Goal: Information Seeking & Learning: Check status

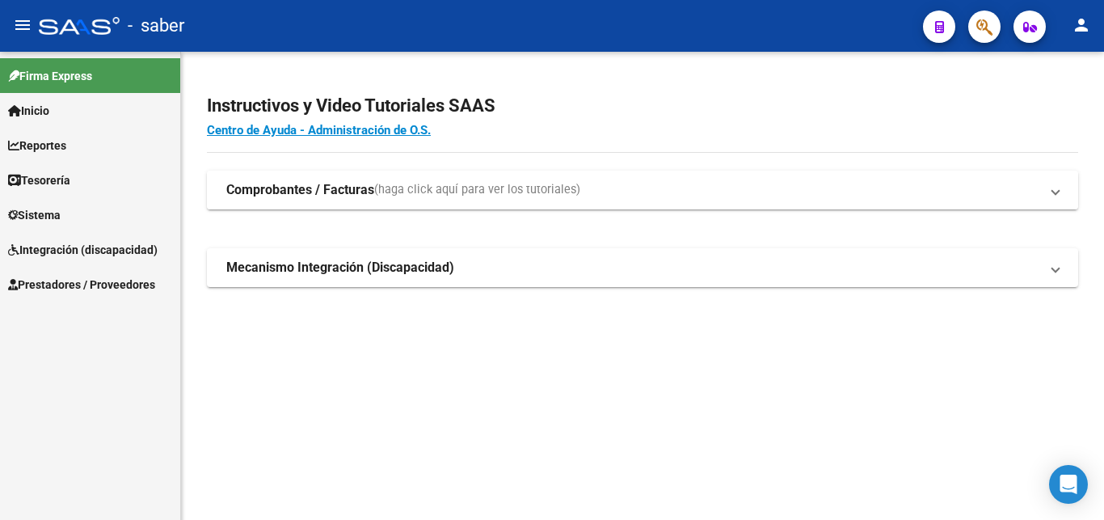
click at [458, 195] on span "(haga click aquí para ver los tutoriales)" at bounding box center [477, 190] width 206 height 18
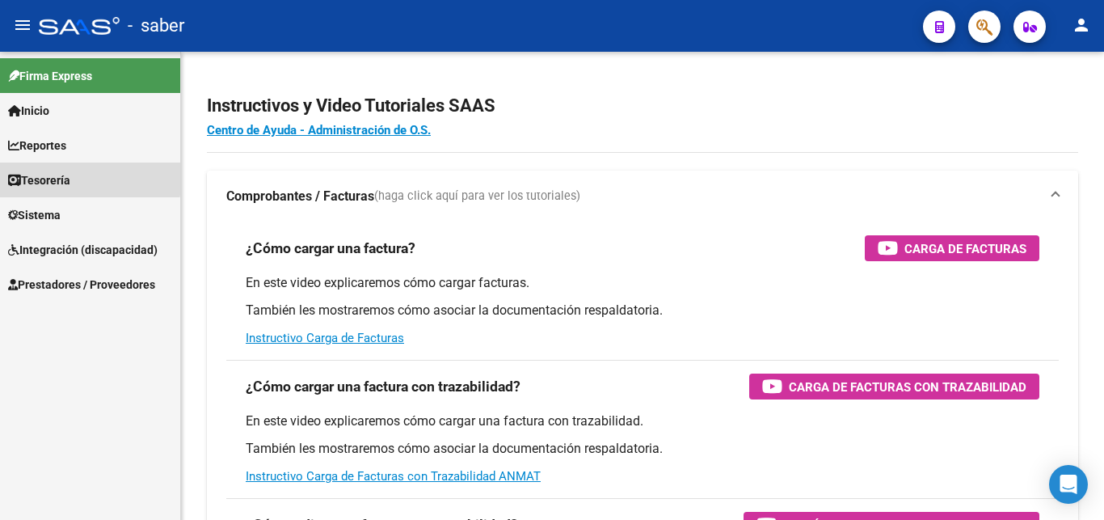
click at [78, 177] on link "Tesorería" at bounding box center [90, 179] width 180 height 35
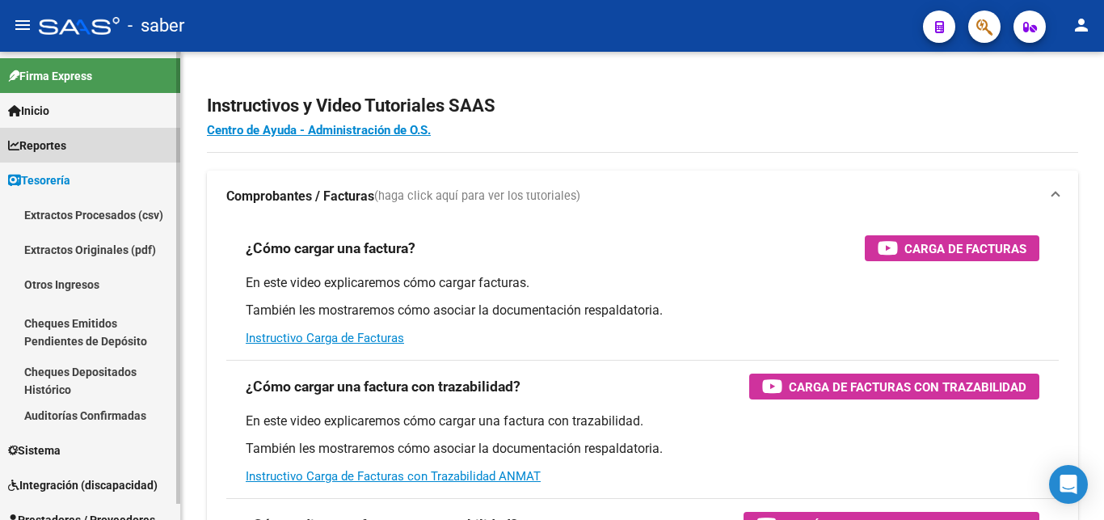
click at [66, 145] on span "Reportes" at bounding box center [37, 146] width 58 height 18
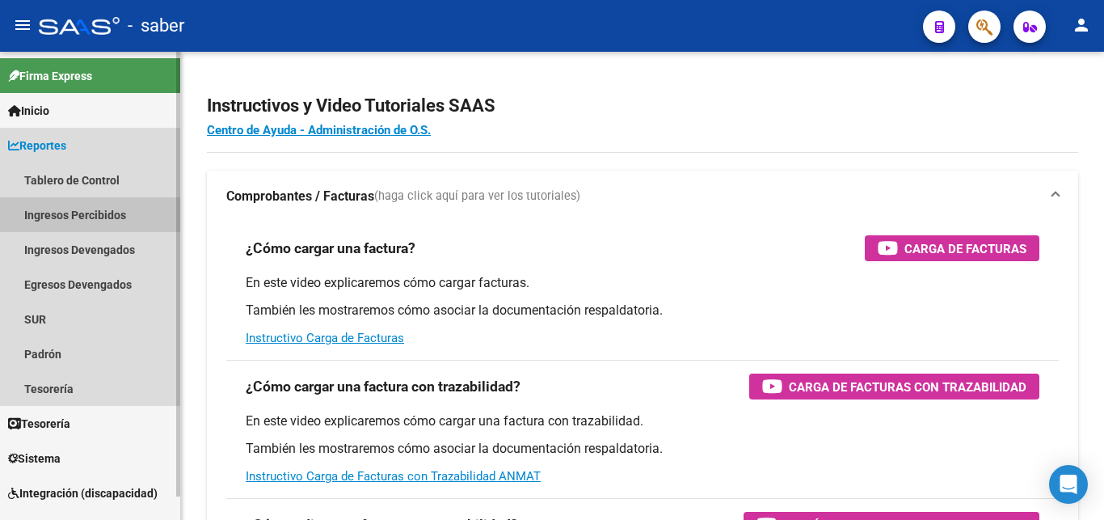
click at [99, 208] on link "Ingresos Percibidos" at bounding box center [90, 214] width 180 height 35
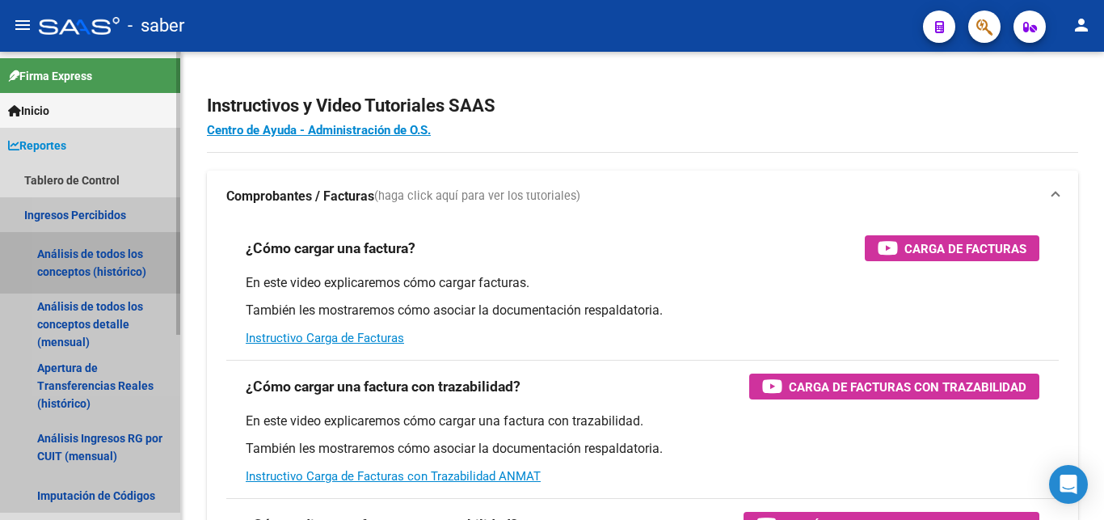
click at [99, 258] on link "Análisis de todos los conceptos (histórico)" at bounding box center [90, 262] width 180 height 61
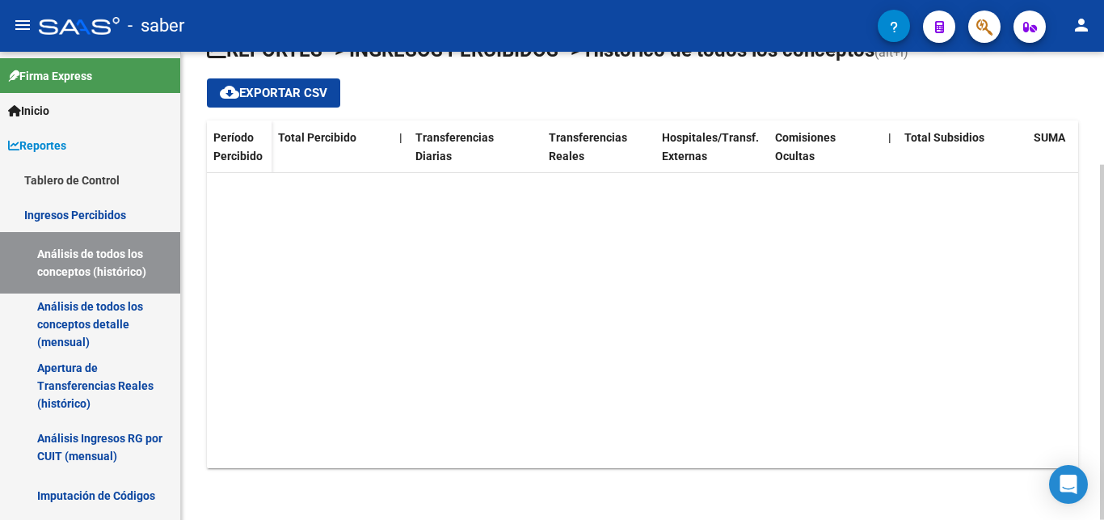
scroll to position [78, 0]
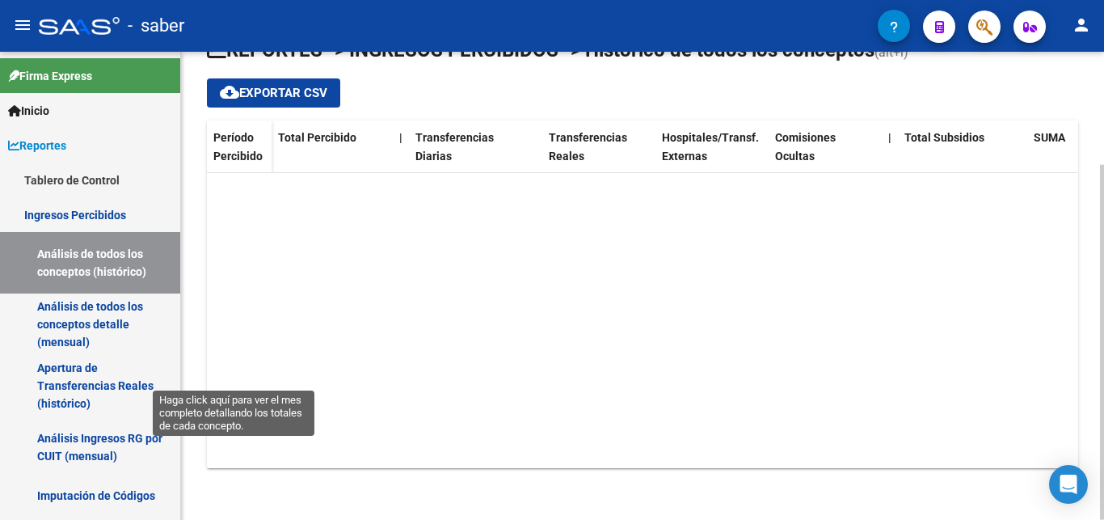
click at [246, 127] on span "202509" at bounding box center [233, 119] width 39 height 15
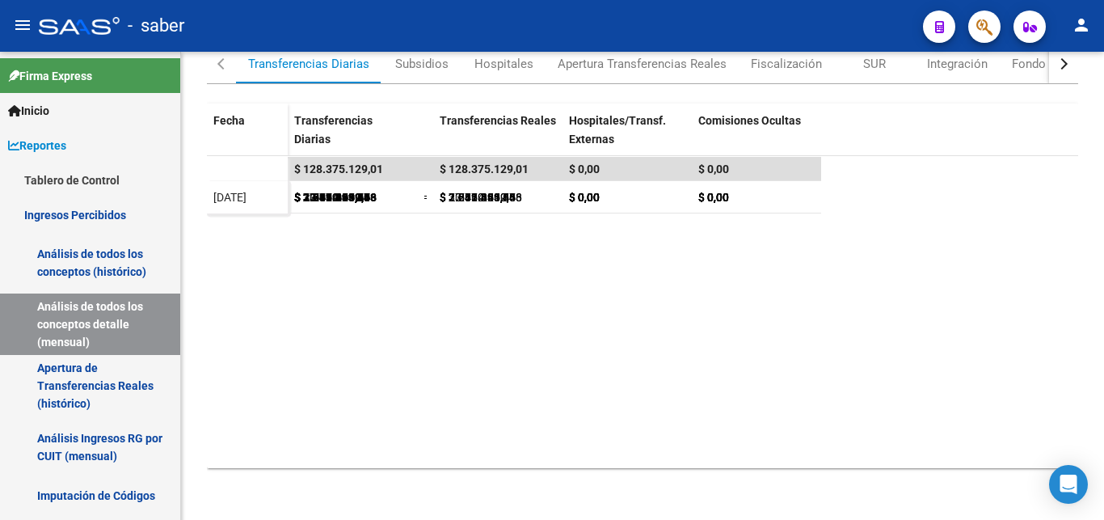
scroll to position [248, 0]
